Goal: Check status: Check status

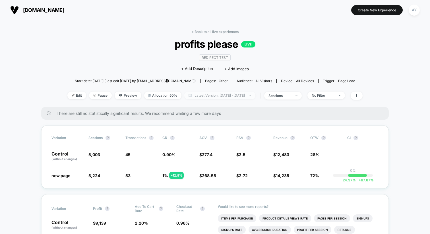
click at [211, 93] on span "Latest Version: [DATE] - [DATE]" at bounding box center [219, 96] width 71 height 8
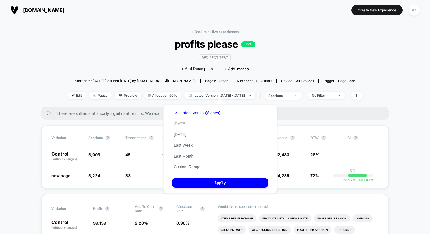
click at [177, 121] on button "[DATE]" at bounding box center [180, 123] width 16 height 5
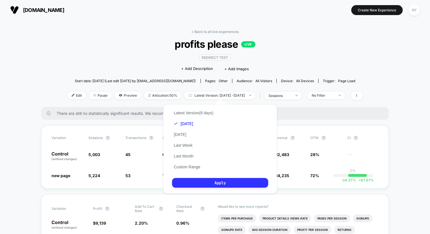
click at [255, 183] on button "Apply" at bounding box center [220, 183] width 96 height 10
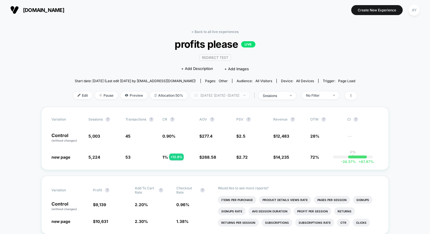
click at [213, 98] on span "[DATE]: [DATE] - [DATE]" at bounding box center [219, 96] width 59 height 8
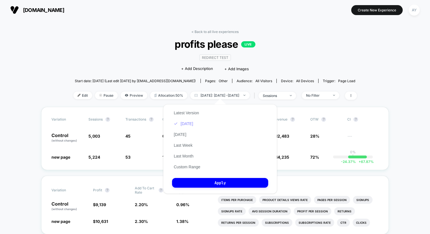
click at [189, 123] on button "[DATE]" at bounding box center [183, 123] width 23 height 5
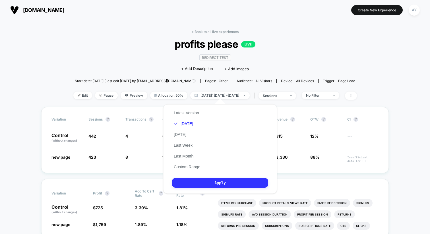
click at [204, 181] on button "Apply" at bounding box center [220, 183] width 96 height 10
